Goal: Task Accomplishment & Management: Complete application form

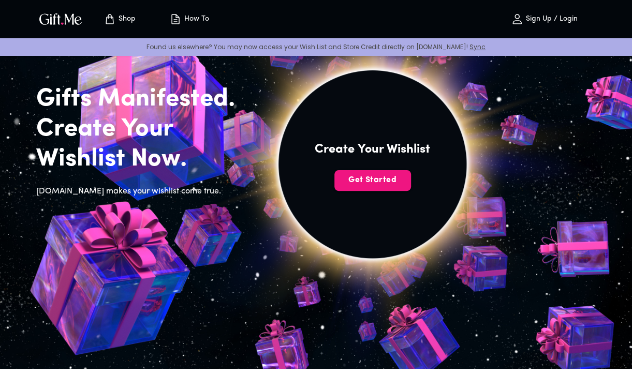
scroll to position [68, 0]
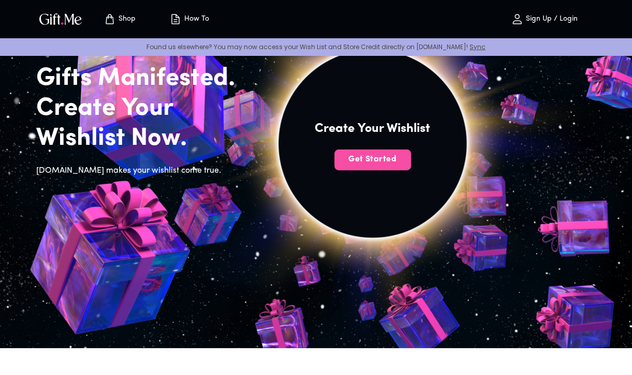
click at [384, 156] on span "Get Started" at bounding box center [372, 159] width 77 height 11
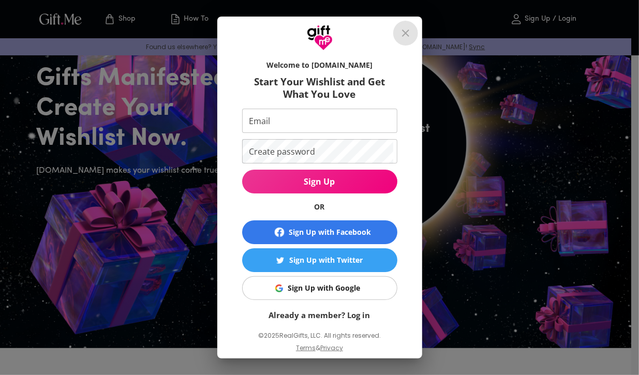
click at [409, 30] on icon "close" at bounding box center [406, 33] width 12 height 12
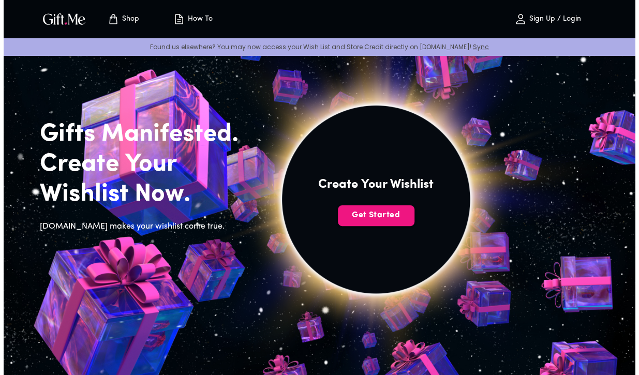
scroll to position [0, 0]
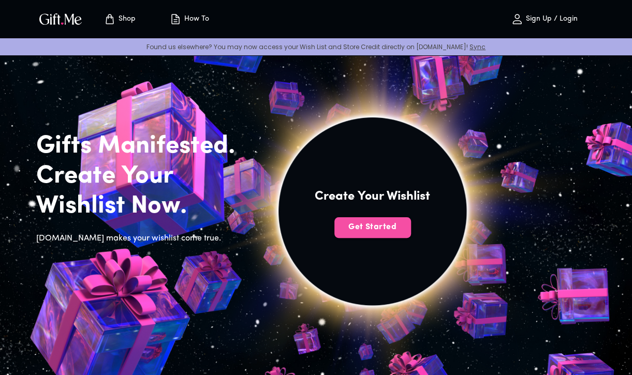
click at [375, 231] on span "Get Started" at bounding box center [372, 227] width 77 height 11
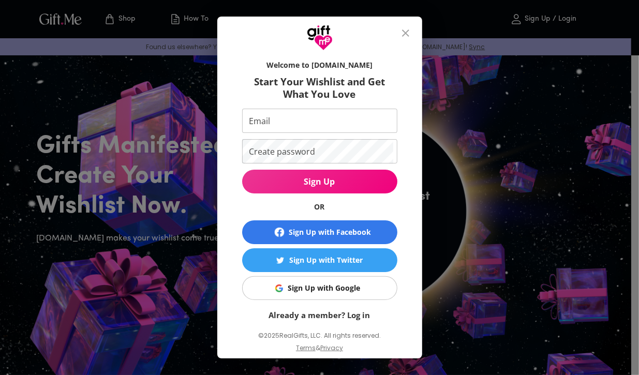
click at [355, 287] on div "Sign Up with Google" at bounding box center [324, 288] width 72 height 11
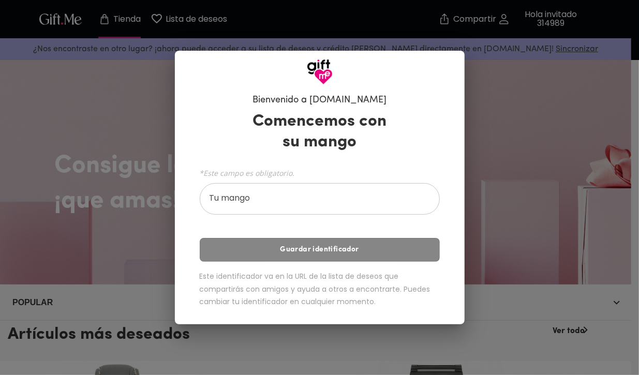
click at [430, 75] on div at bounding box center [320, 68] width 290 height 34
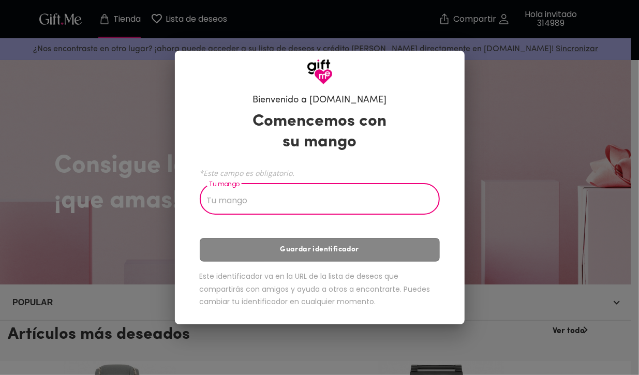
click at [328, 200] on input "Tu mango" at bounding box center [314, 200] width 229 height 29
click at [321, 203] on input "Tu mango" at bounding box center [314, 200] width 229 height 29
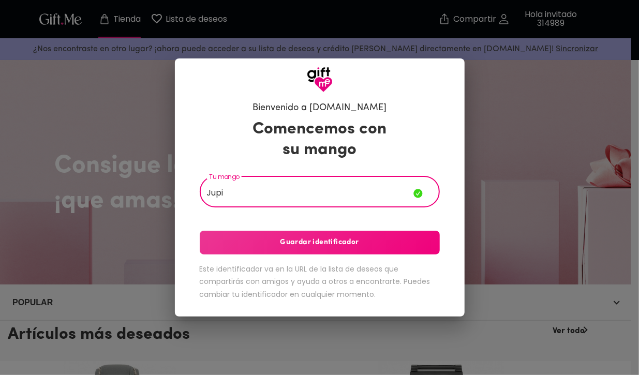
type input "Jupi"
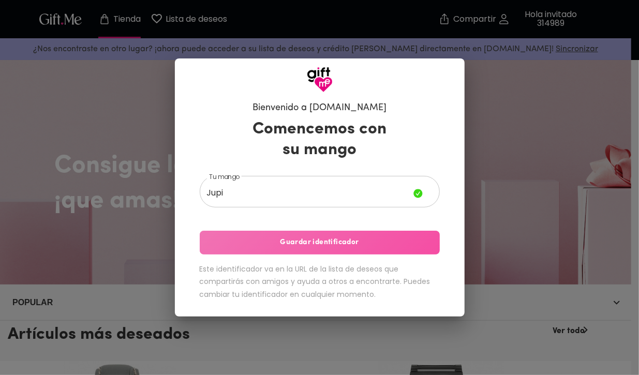
click at [330, 244] on span "Guardar identificador" at bounding box center [320, 242] width 240 height 11
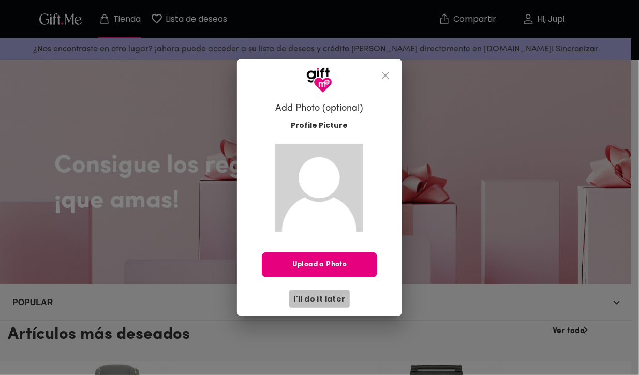
click at [325, 303] on span "I'll do it later" at bounding box center [320, 299] width 52 height 11
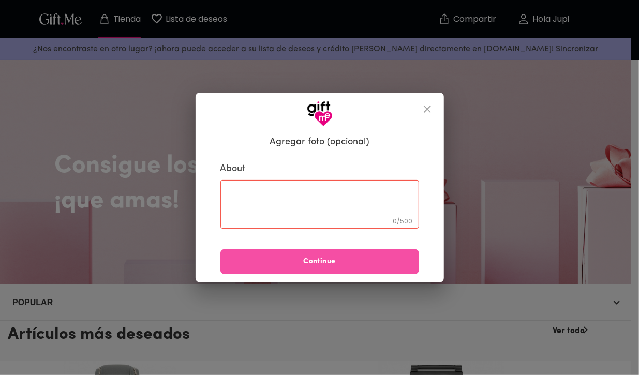
click at [331, 266] on span "Continue" at bounding box center [320, 261] width 199 height 11
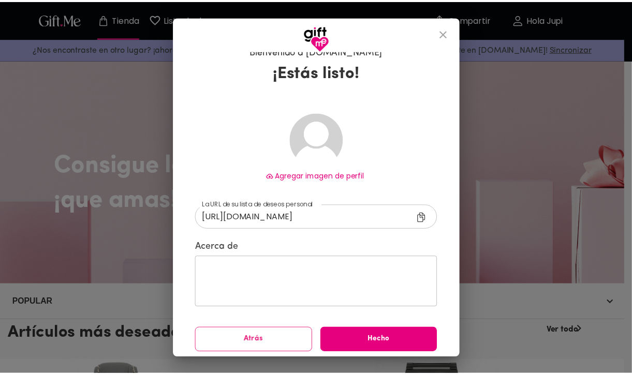
scroll to position [17, 0]
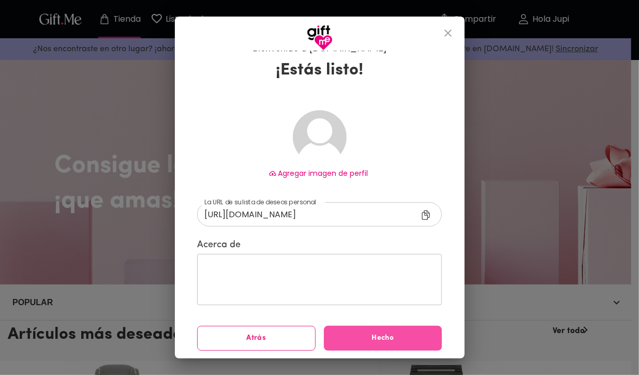
click at [376, 330] on button "Hecho" at bounding box center [383, 338] width 119 height 25
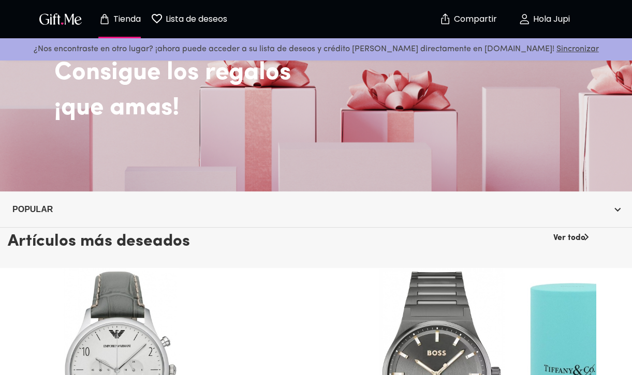
scroll to position [85, 0]
